Goal: Task Accomplishment & Management: Manage account settings

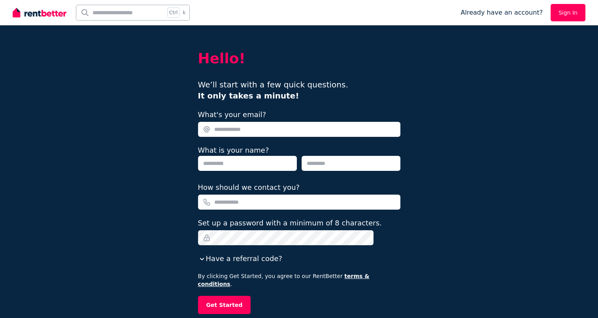
click at [568, 18] on link "Sign In" at bounding box center [568, 12] width 35 height 17
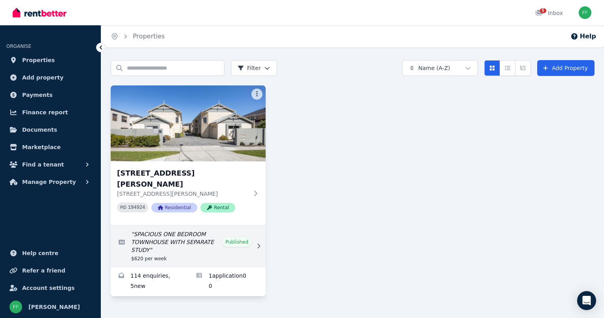
click at [177, 225] on link "Edit listing: SPACIOUS ONE BEDROOM TOWNHOUSE WITH SEPARATE STUDY" at bounding box center [188, 245] width 155 height 41
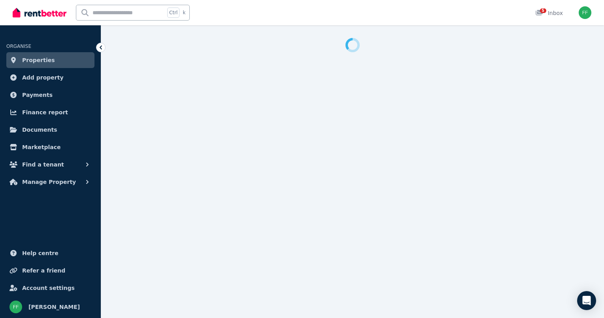
select select "**********"
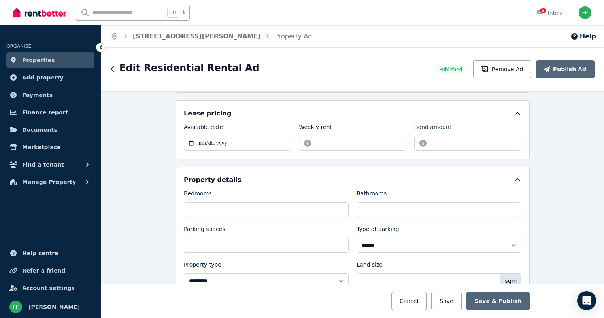
scroll to position [247, 0]
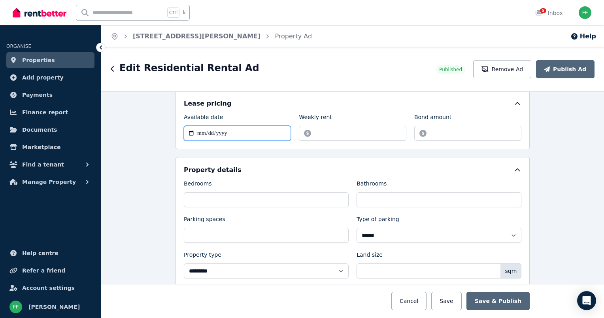
click at [259, 134] on input "**********" at bounding box center [237, 133] width 107 height 15
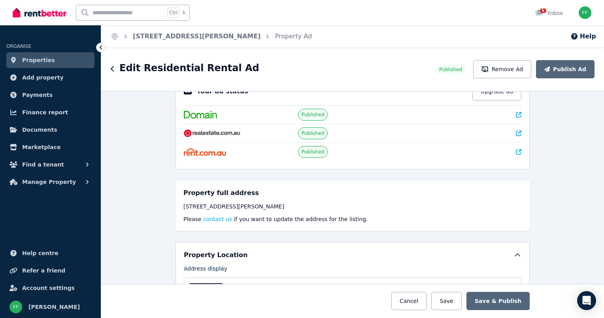
scroll to position [0, 0]
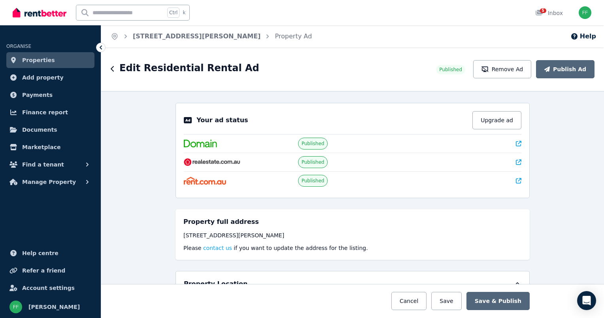
click at [44, 67] on link "Properties" at bounding box center [50, 60] width 88 height 16
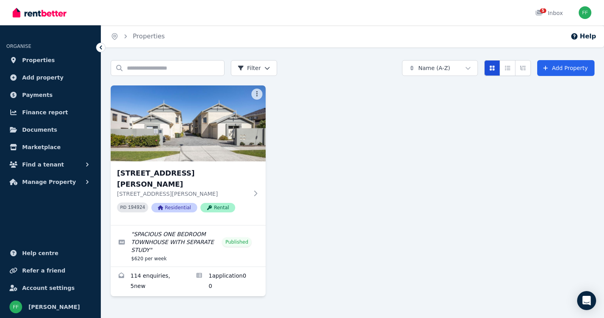
click at [492, 68] on icon "Card view" at bounding box center [492, 68] width 6 height 6
click at [508, 65] on icon "Compact list view" at bounding box center [508, 68] width 6 height 6
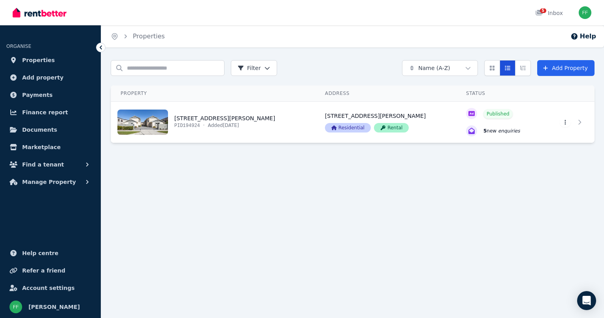
click at [508, 65] on icon "Compact list view" at bounding box center [508, 68] width 6 height 6
click at [522, 65] on icon "Expanded list view" at bounding box center [523, 68] width 6 height 6
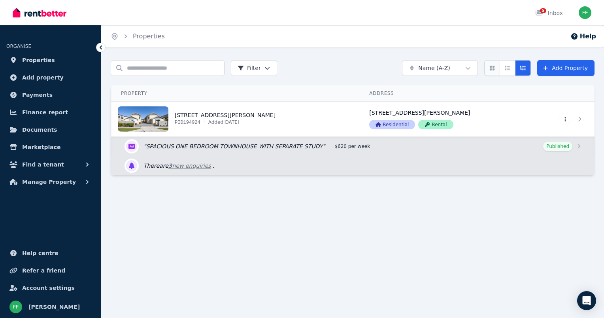
drag, startPoint x: 494, startPoint y: 72, endPoint x: 494, endPoint y: 67, distance: 5.2
click at [494, 67] on icon "Card view" at bounding box center [492, 68] width 5 height 5
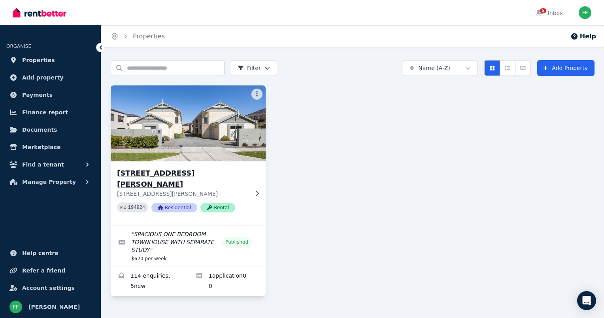
click at [256, 190] on icon at bounding box center [257, 193] width 8 height 6
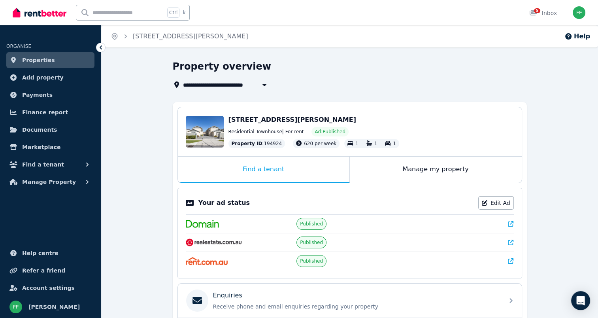
click at [256, 188] on div "Your ad status Edit Ad Published Published Published" at bounding box center [350, 233] width 345 height 91
click at [494, 203] on link "Edit Ad" at bounding box center [497, 202] width 36 height 13
select select "**********"
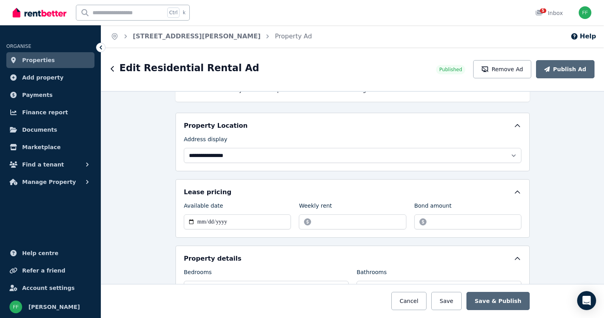
scroll to position [174, 0]
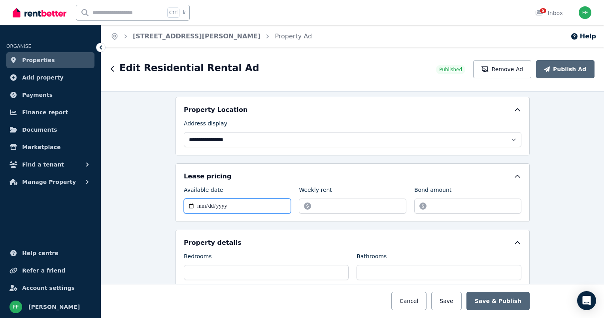
click at [188, 204] on input "**********" at bounding box center [237, 206] width 107 height 15
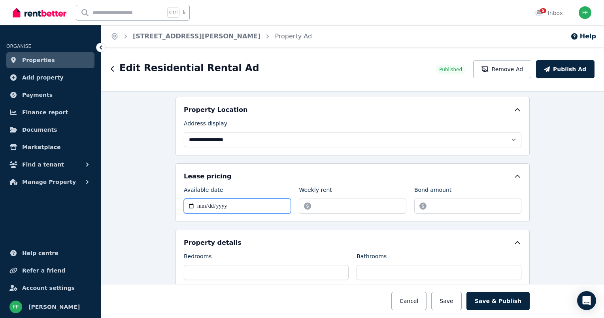
click at [188, 203] on input "**********" at bounding box center [237, 206] width 107 height 15
type input "**********"
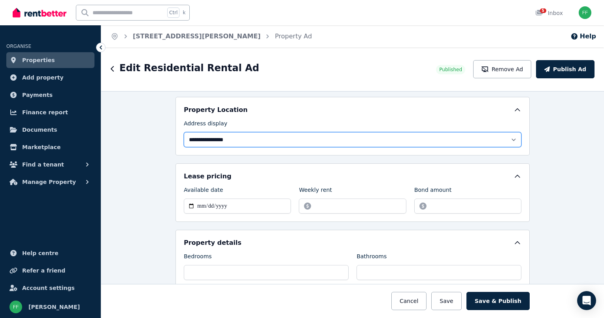
click at [225, 142] on select "**********" at bounding box center [353, 139] width 338 height 15
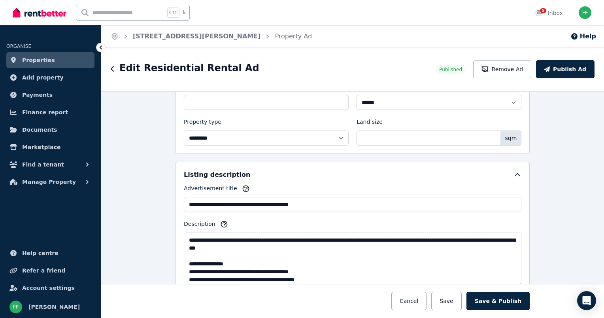
scroll to position [396, 0]
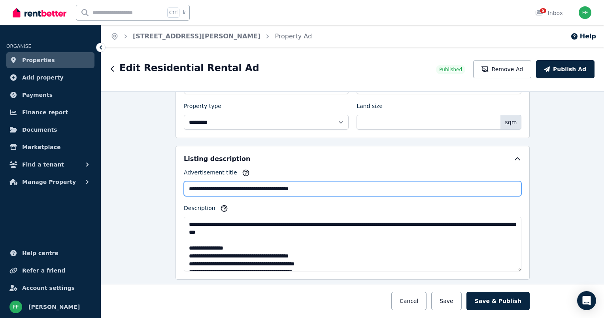
click at [187, 189] on input "**********" at bounding box center [353, 188] width 338 height 15
type input "**********"
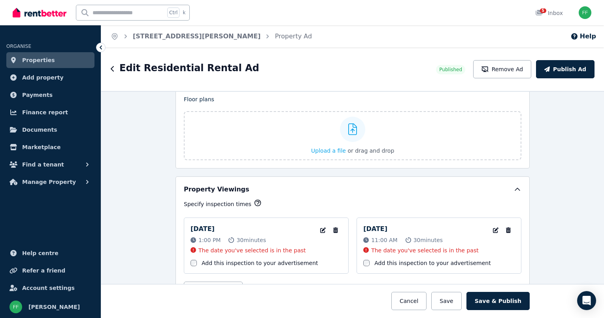
scroll to position [1198, 0]
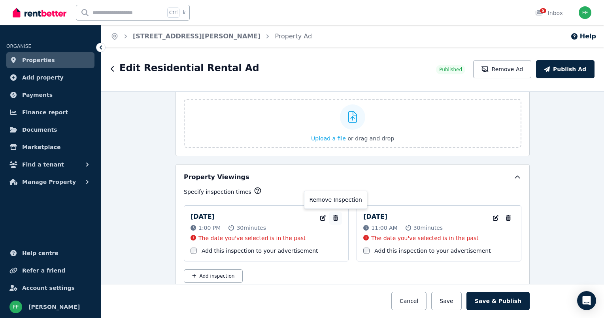
click at [332, 215] on icon "button" at bounding box center [336, 218] width 8 height 6
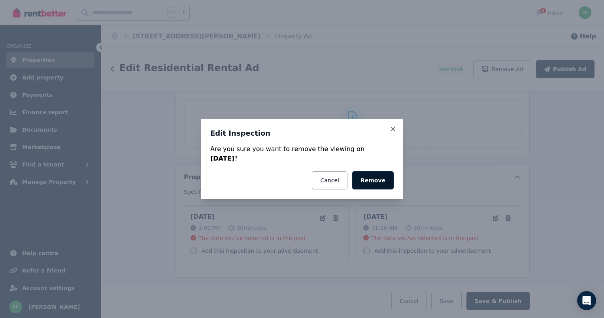
click at [365, 184] on button "Remove" at bounding box center [373, 180] width 42 height 18
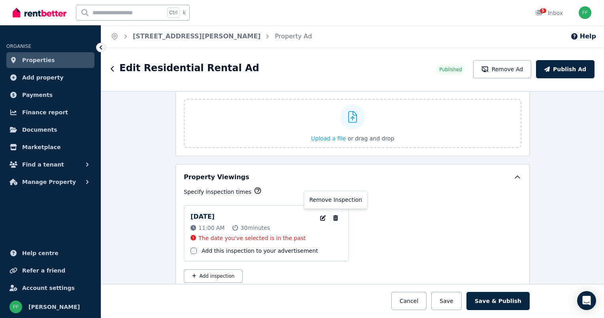
click at [333, 215] on icon "button" at bounding box center [335, 218] width 5 height 6
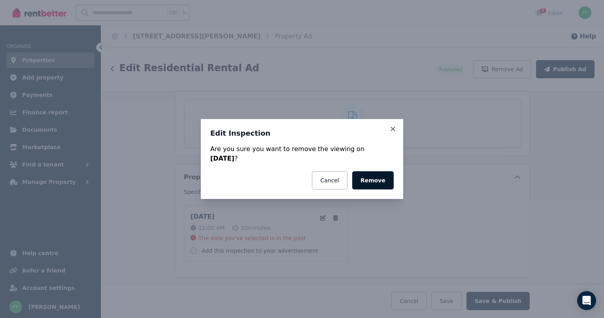
click at [367, 184] on button "Remove" at bounding box center [373, 180] width 42 height 18
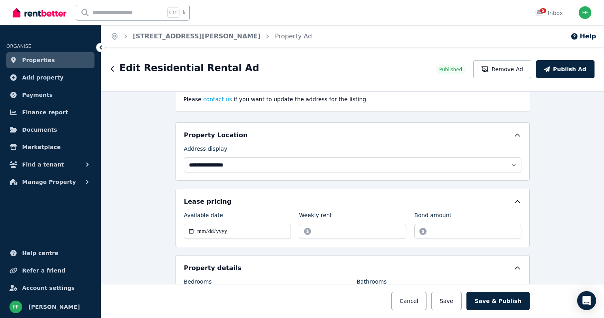
scroll to position [177, 0]
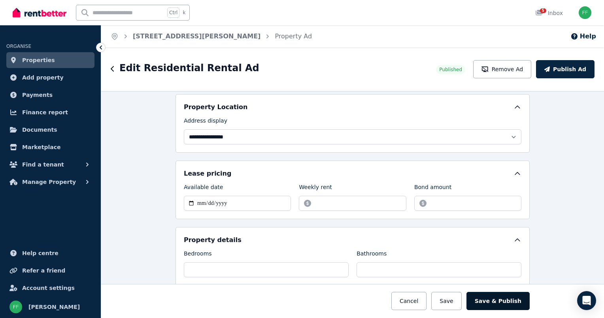
click at [506, 299] on button "Save & Publish" at bounding box center [498, 301] width 63 height 18
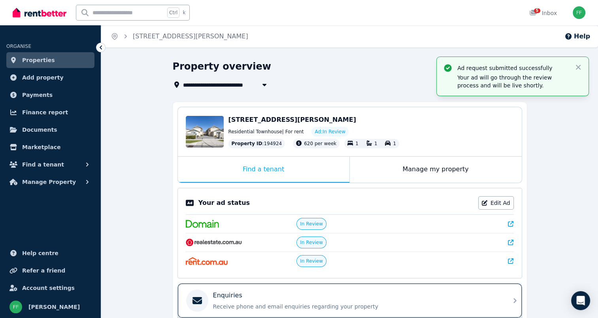
click at [506, 299] on div "Enquiries Receive phone and email enquiries regarding your property" at bounding box center [350, 301] width 344 height 34
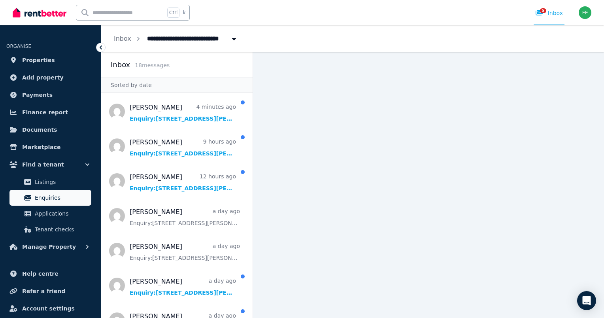
click at [61, 200] on span "Enquiries" at bounding box center [61, 197] width 53 height 9
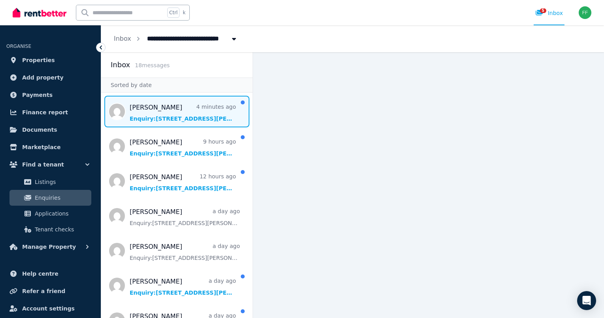
click at [170, 126] on span "Message list" at bounding box center [176, 112] width 151 height 32
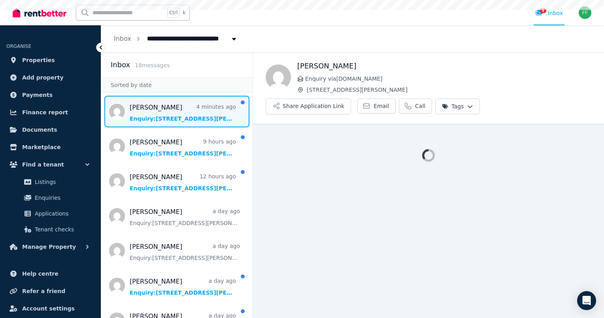
click at [170, 126] on span "Message list" at bounding box center [176, 112] width 151 height 32
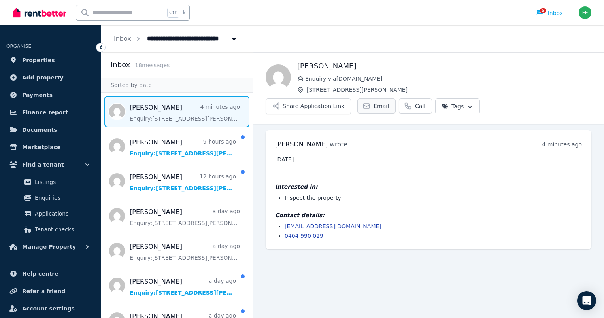
click at [389, 102] on span "Email" at bounding box center [381, 106] width 15 height 8
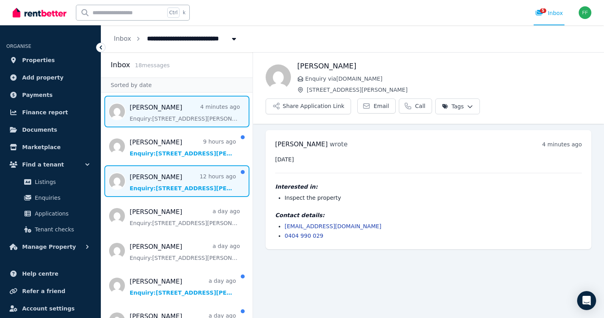
click at [174, 174] on span "Message list" at bounding box center [176, 181] width 151 height 32
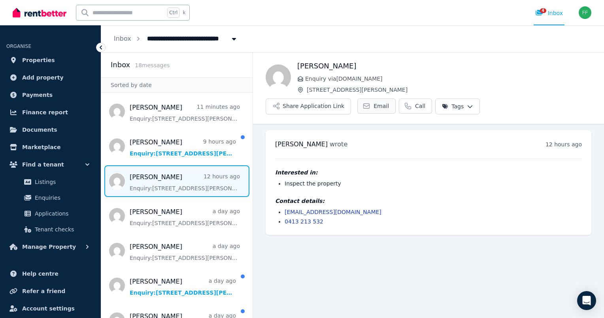
click at [389, 102] on span "Email" at bounding box center [381, 106] width 15 height 8
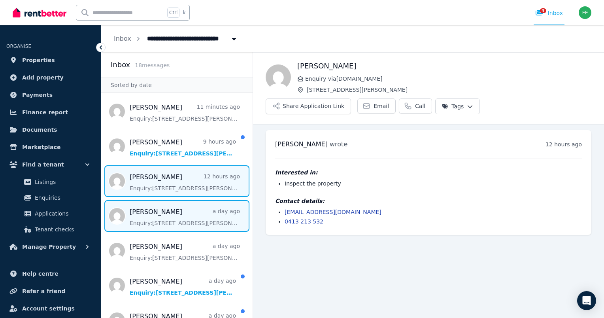
click at [187, 225] on span "Message list" at bounding box center [176, 216] width 151 height 32
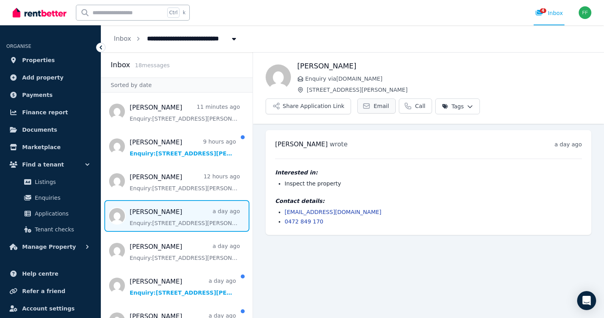
click at [389, 102] on span "Email" at bounding box center [381, 106] width 15 height 8
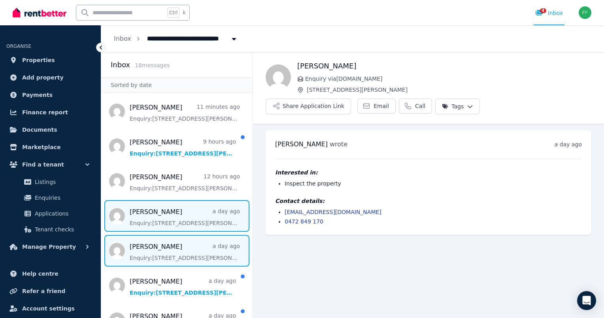
click at [204, 261] on span "Message list" at bounding box center [176, 251] width 151 height 32
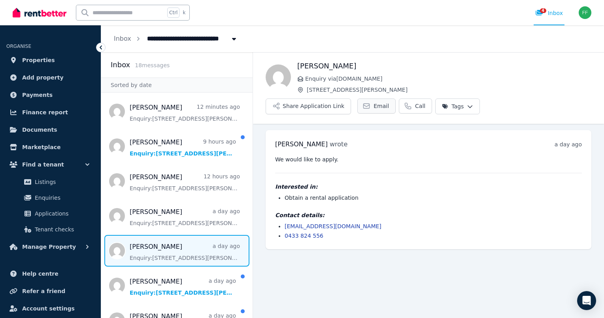
click at [389, 102] on span "Email" at bounding box center [381, 106] width 15 height 8
click at [371, 102] on icon at bounding box center [367, 106] width 8 height 8
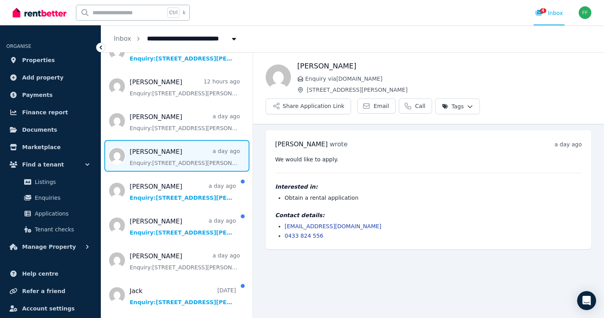
scroll to position [111, 0]
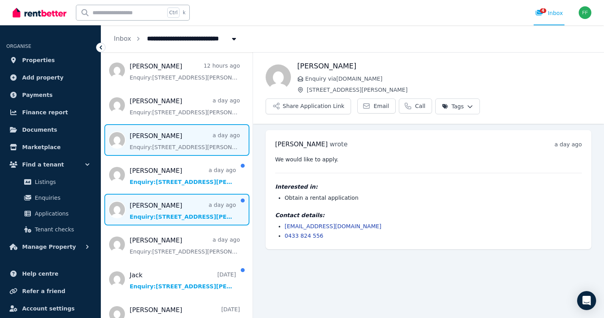
click at [182, 215] on span "Message list" at bounding box center [176, 210] width 151 height 32
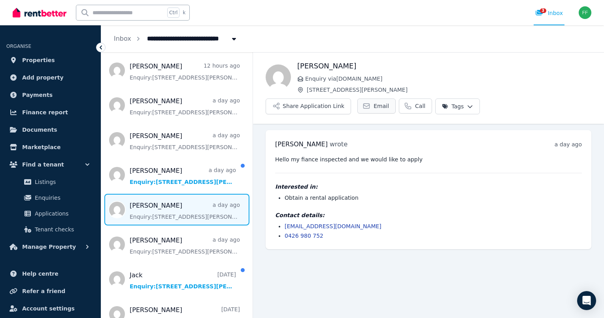
click at [396, 98] on link "Email" at bounding box center [377, 105] width 38 height 15
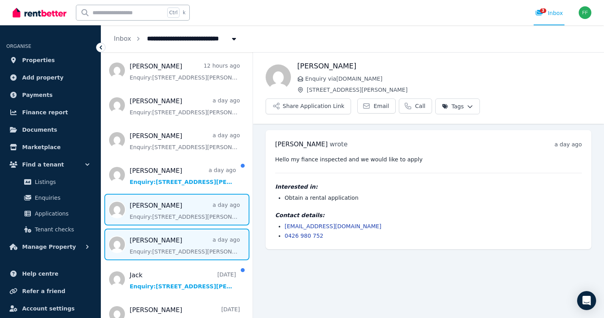
click at [201, 253] on span "Message list" at bounding box center [176, 245] width 151 height 32
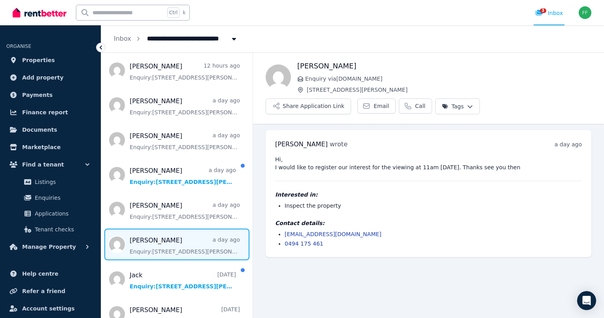
click at [201, 253] on span "Message list" at bounding box center [176, 245] width 151 height 32
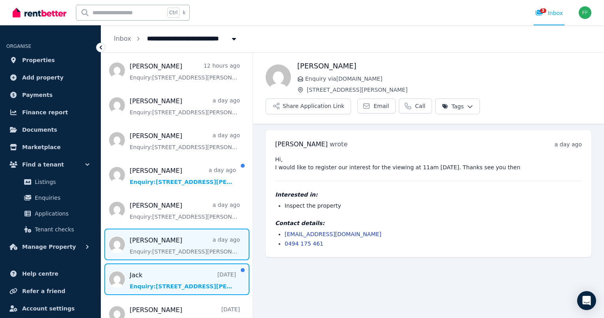
click at [184, 275] on span "Message list" at bounding box center [176, 279] width 151 height 32
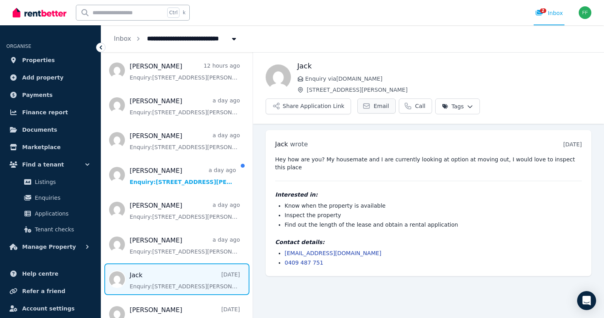
click at [396, 98] on link "Email" at bounding box center [377, 105] width 38 height 15
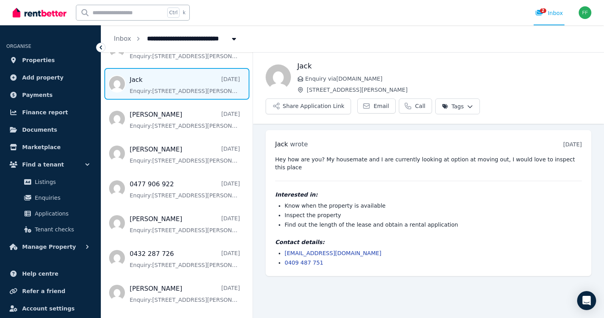
scroll to position [311, 0]
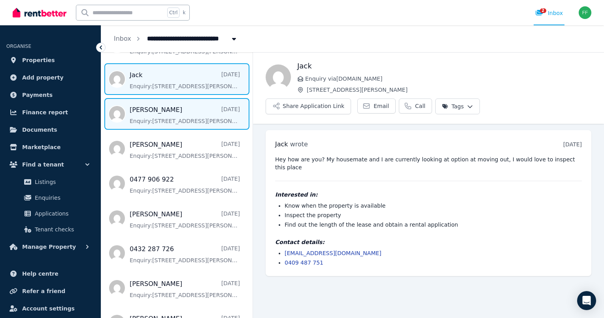
click at [178, 122] on span "Message list" at bounding box center [176, 114] width 151 height 32
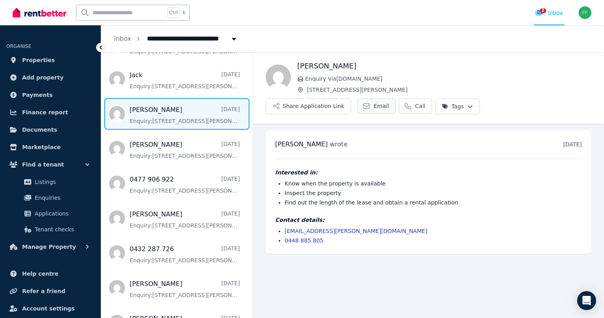
click at [389, 102] on span "Email" at bounding box center [381, 106] width 15 height 8
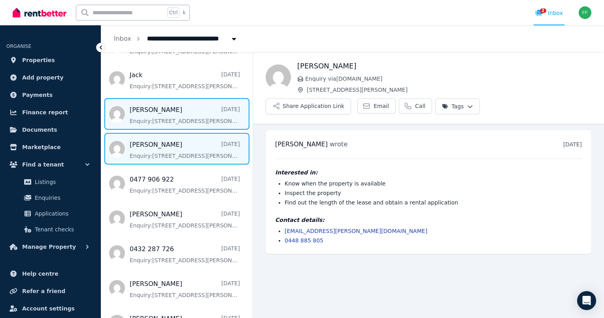
click at [191, 153] on span "Message list" at bounding box center [176, 149] width 151 height 32
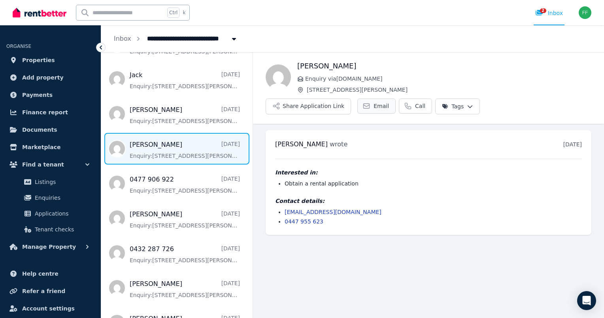
click at [396, 98] on link "Email" at bounding box center [377, 105] width 38 height 15
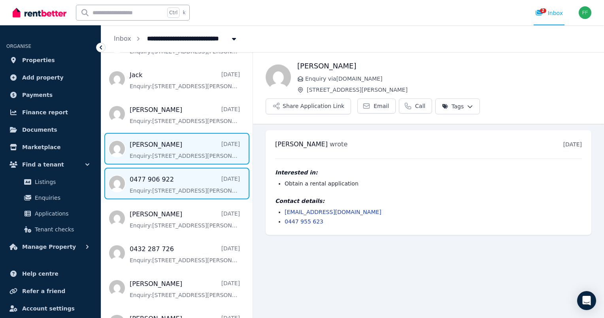
click at [196, 189] on span "Message list" at bounding box center [176, 184] width 151 height 32
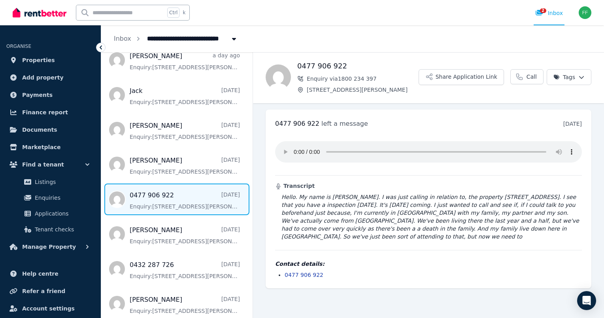
scroll to position [293, 0]
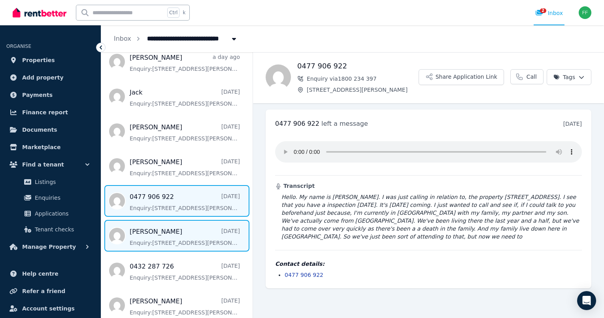
click at [157, 236] on span "Message list" at bounding box center [176, 236] width 151 height 32
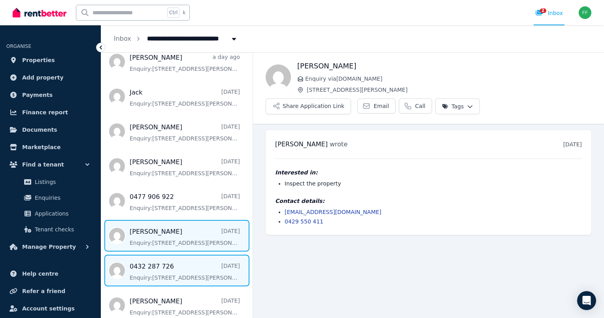
click at [150, 260] on span "Message list" at bounding box center [176, 271] width 151 height 32
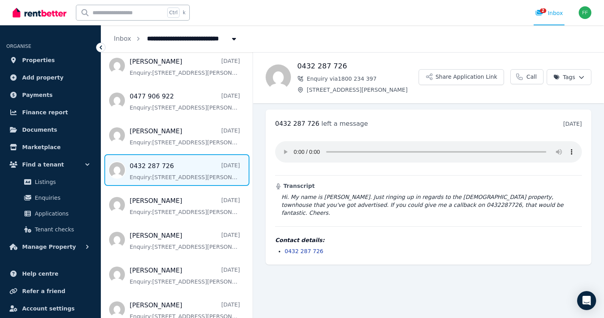
scroll to position [404, 0]
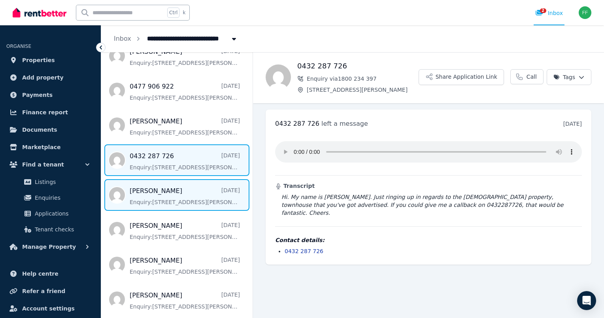
click at [184, 203] on span "Message list" at bounding box center [176, 195] width 151 height 32
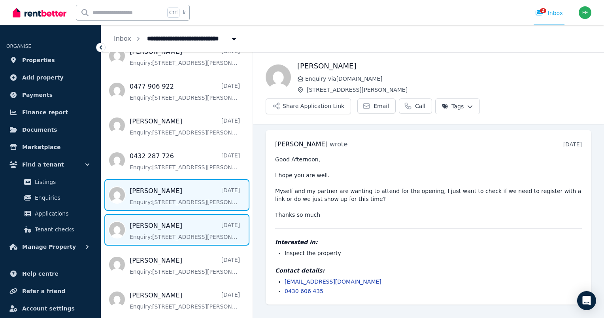
click at [171, 225] on span "Message list" at bounding box center [176, 230] width 151 height 32
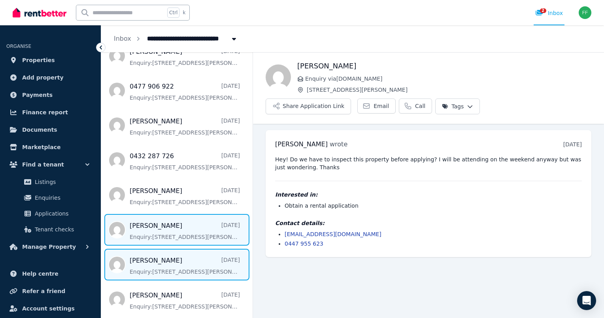
click at [156, 261] on span "Message list" at bounding box center [176, 265] width 151 height 32
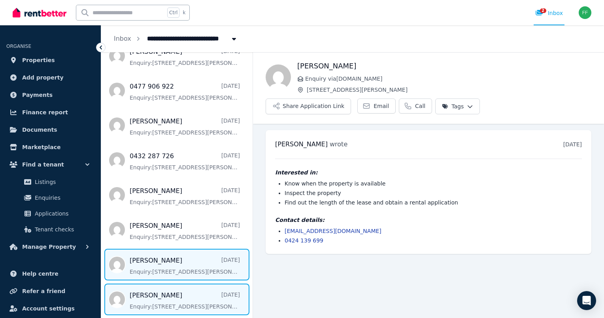
click at [150, 293] on span "Message list" at bounding box center [176, 300] width 151 height 32
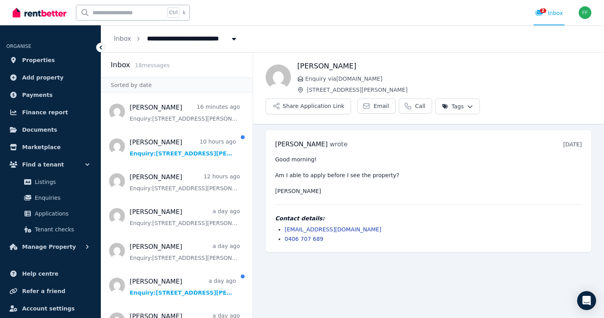
click at [233, 40] on icon "Breadcrumb" at bounding box center [234, 39] width 4 height 2
type input "**********"
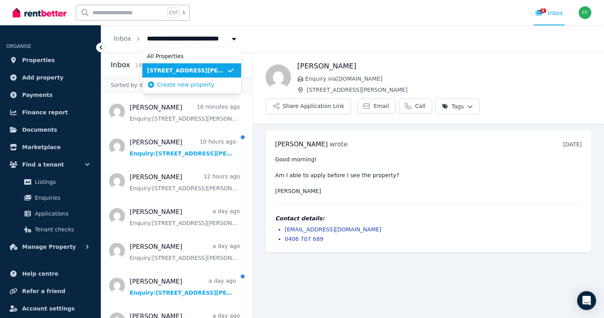
click at [233, 40] on icon "Breadcrumb" at bounding box center [234, 39] width 4 height 2
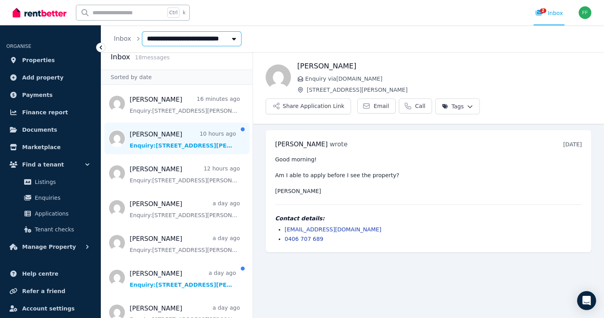
scroll to position [10, 0]
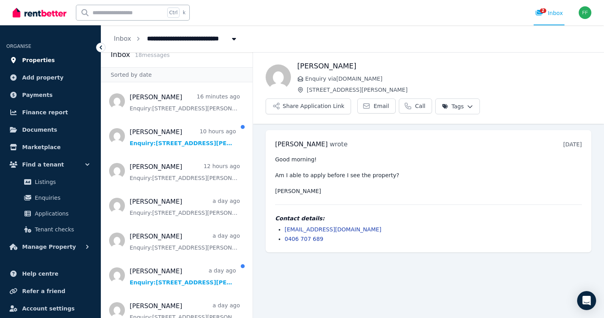
click at [54, 62] on link "Properties" at bounding box center [50, 60] width 88 height 16
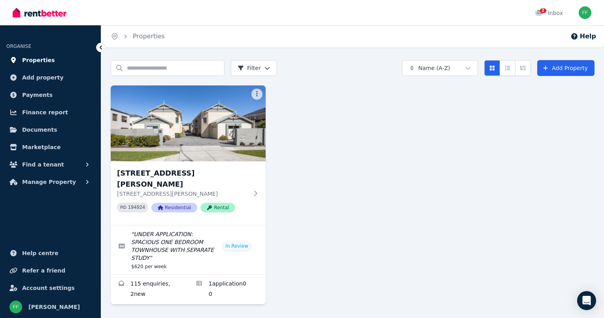
click at [45, 63] on span "Properties" at bounding box center [38, 59] width 33 height 9
click at [141, 275] on link "Enquiries for 6/23 Flynn Street, Churchlands" at bounding box center [150, 289] width 78 height 29
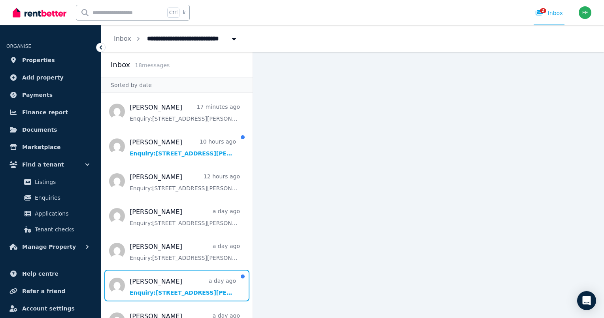
click at [141, 274] on span "Message list" at bounding box center [176, 286] width 151 height 32
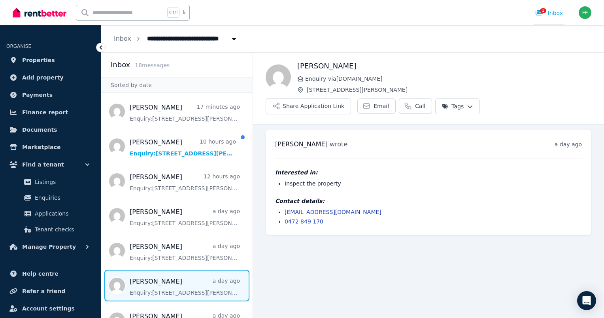
click at [543, 12] on span "1" at bounding box center [543, 10] width 6 height 5
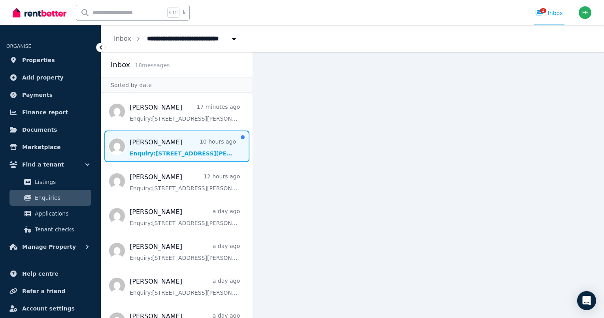
click at [195, 142] on span "Message list" at bounding box center [176, 147] width 151 height 32
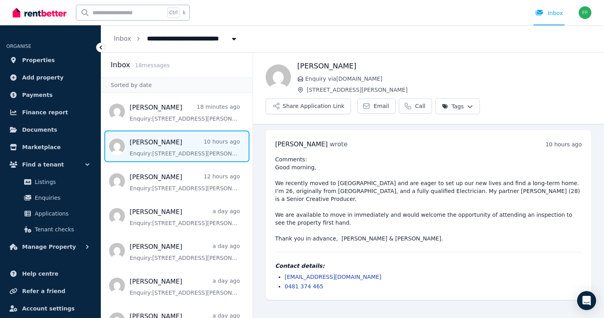
click at [180, 151] on span "Message list" at bounding box center [176, 147] width 151 height 32
click at [371, 102] on icon at bounding box center [367, 106] width 8 height 8
click at [42, 62] on span "Properties" at bounding box center [38, 59] width 33 height 9
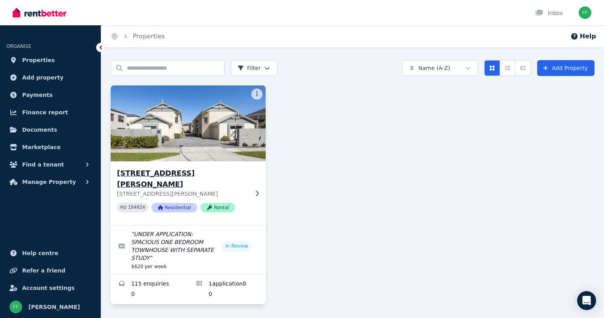
click at [218, 190] on p "6/23 Flynn Street, Churchlands WA 6018" at bounding box center [182, 194] width 131 height 8
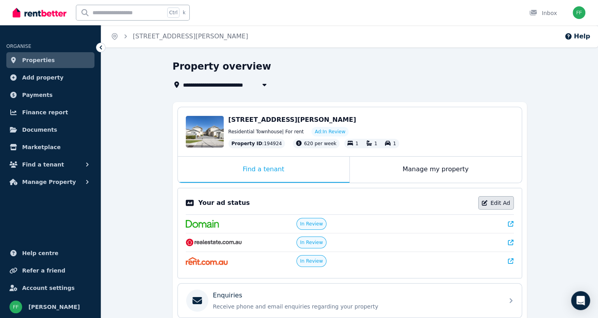
click at [491, 202] on link "Edit Ad" at bounding box center [497, 202] width 36 height 13
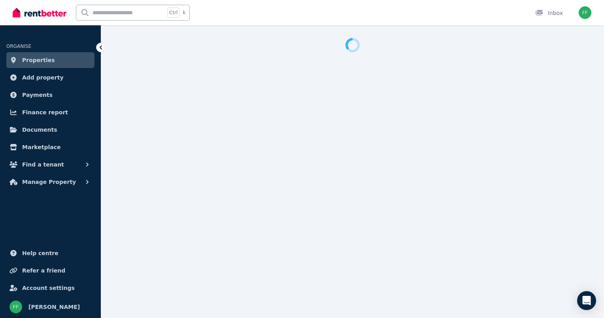
select select "**********"
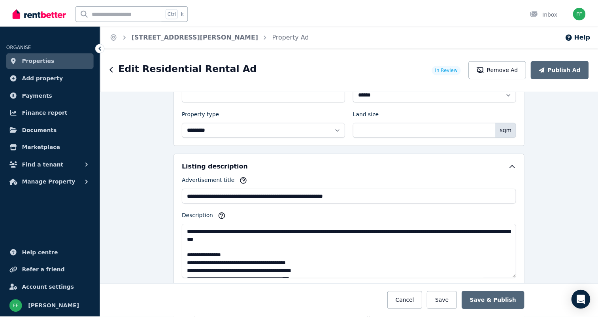
scroll to position [392, 0]
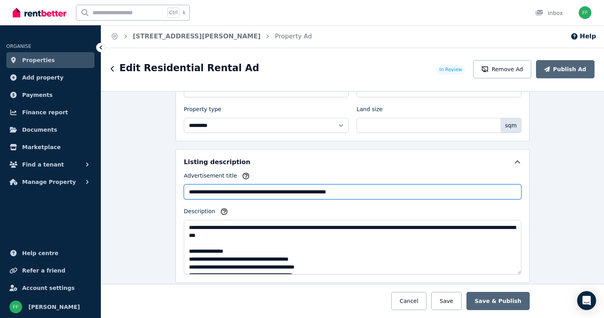
click at [237, 189] on input "**********" at bounding box center [353, 191] width 338 height 15
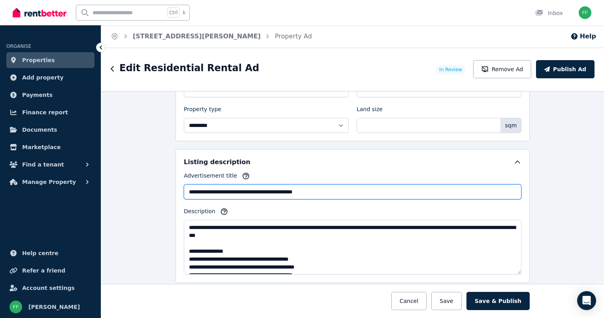
click at [184, 190] on input "**********" at bounding box center [353, 191] width 338 height 15
type input "**********"
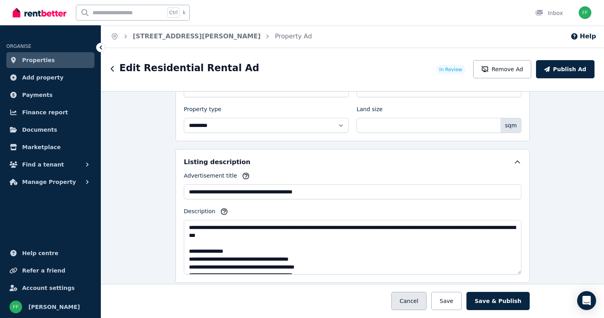
click at [421, 297] on button "Cancel" at bounding box center [409, 301] width 35 height 18
